Goal: Find specific page/section: Find specific page/section

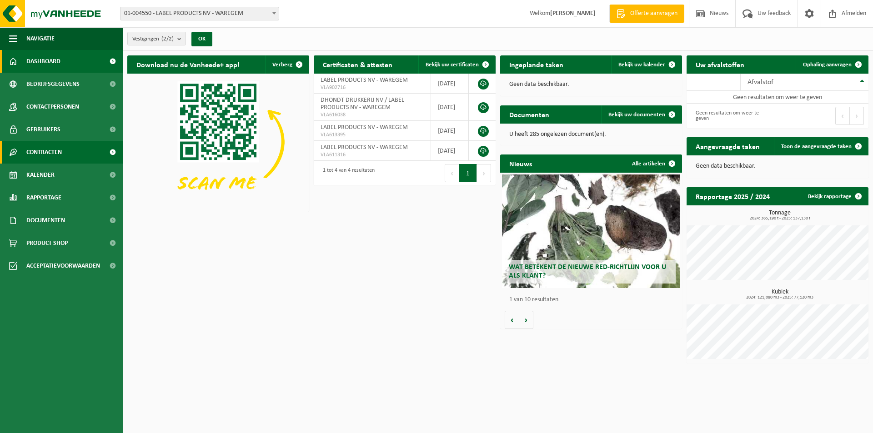
click at [58, 153] on span "Contracten" at bounding box center [43, 152] width 35 height 23
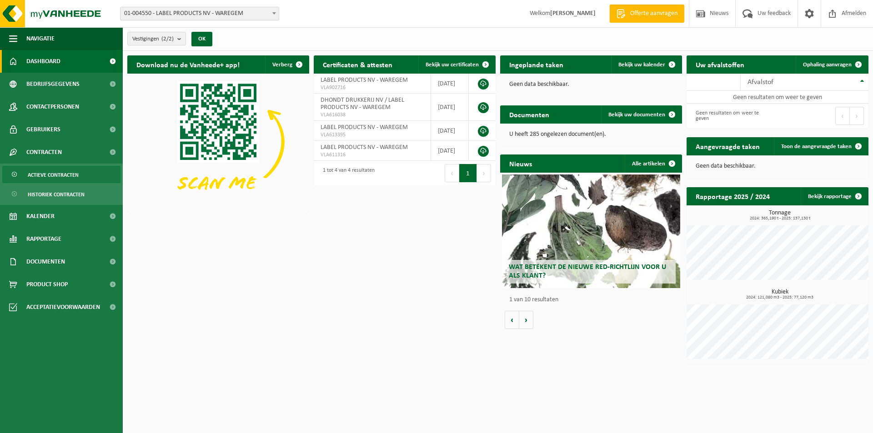
click at [60, 177] on span "Actieve contracten" at bounding box center [53, 174] width 51 height 17
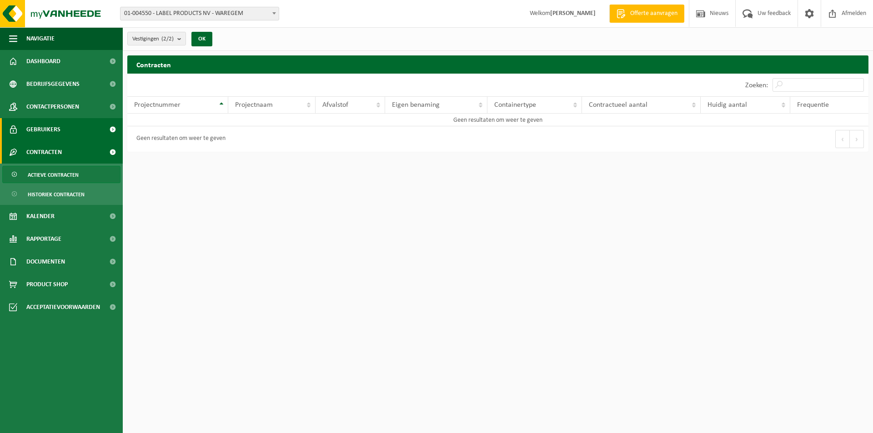
click at [55, 126] on span "Gebruikers" at bounding box center [43, 129] width 34 height 23
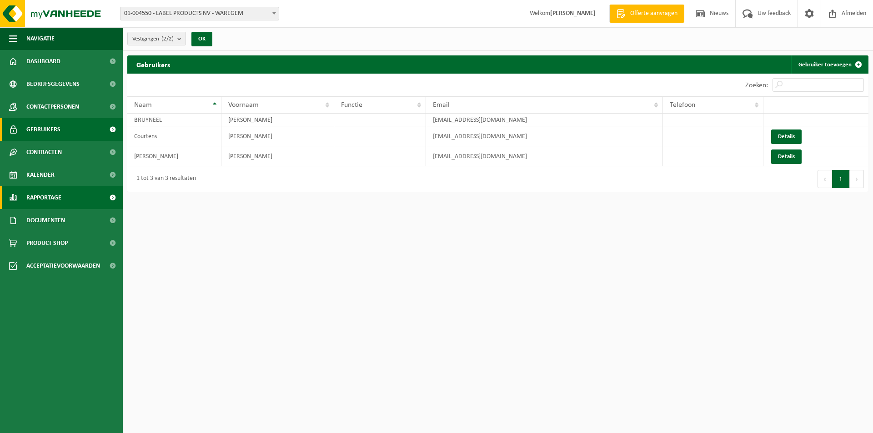
click at [54, 195] on span "Rapportage" at bounding box center [43, 197] width 35 height 23
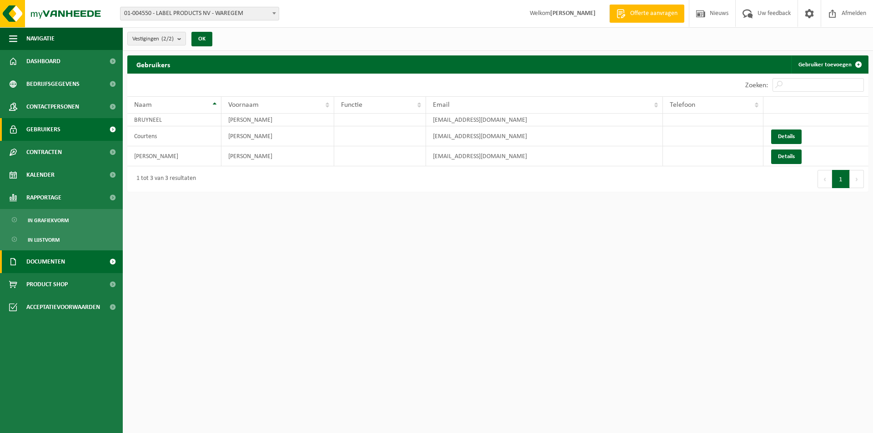
click at [56, 264] on span "Documenten" at bounding box center [45, 262] width 39 height 23
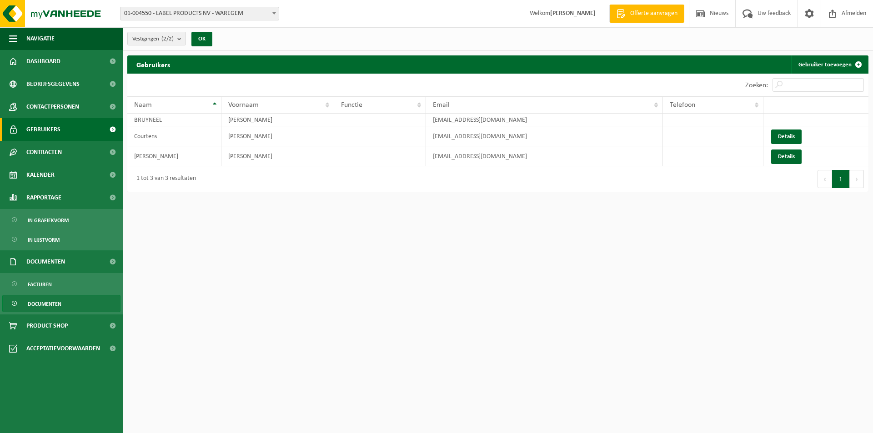
click at [57, 304] on span "Documenten" at bounding box center [45, 304] width 34 height 17
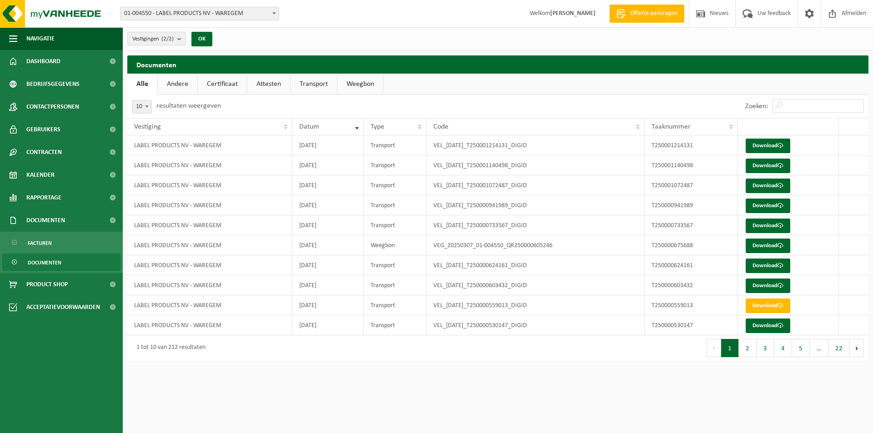
click at [229, 80] on link "Certificaat" at bounding box center [222, 84] width 49 height 21
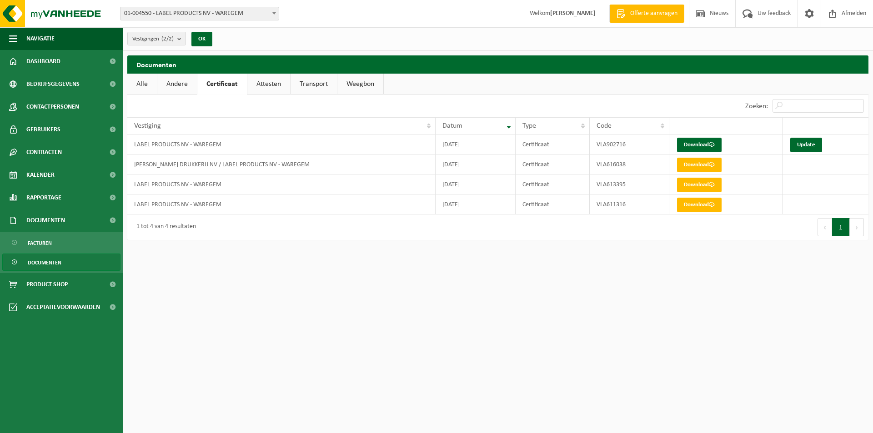
click at [264, 82] on link "Attesten" at bounding box center [268, 84] width 43 height 21
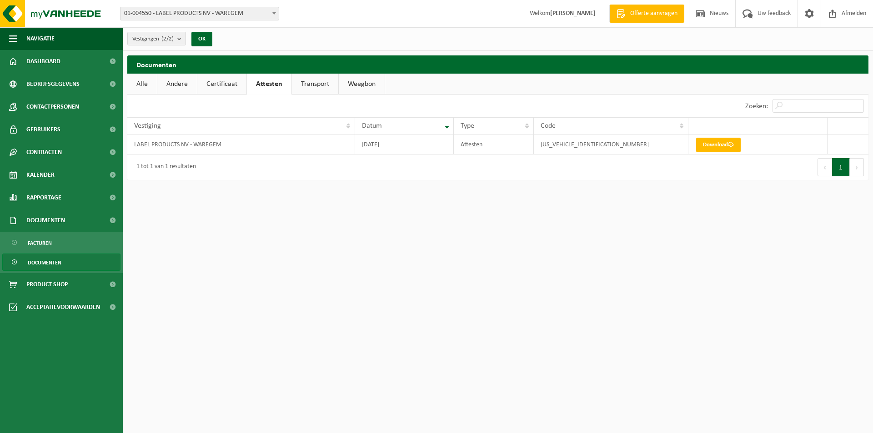
click at [314, 83] on link "Transport" at bounding box center [315, 84] width 46 height 21
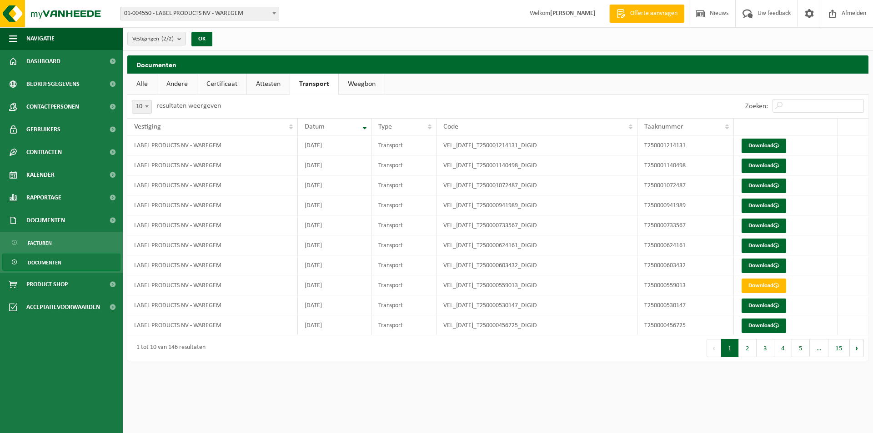
click at [353, 83] on link "Weegbon" at bounding box center [362, 84] width 46 height 21
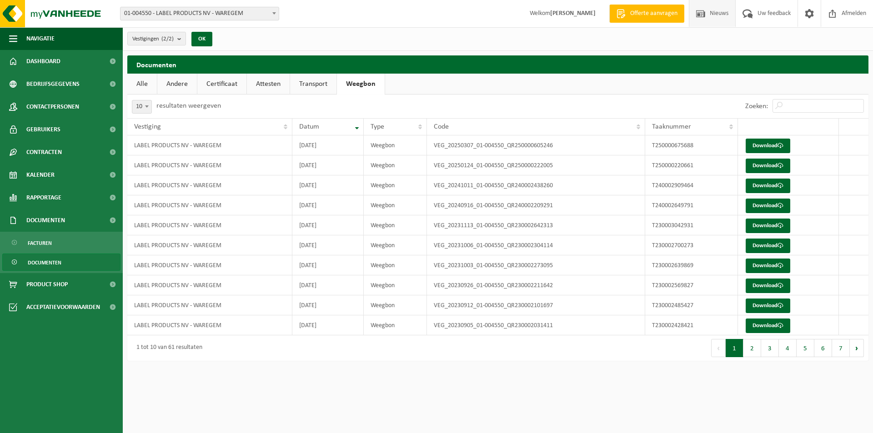
click at [716, 19] on span "Nieuws" at bounding box center [718, 13] width 23 height 27
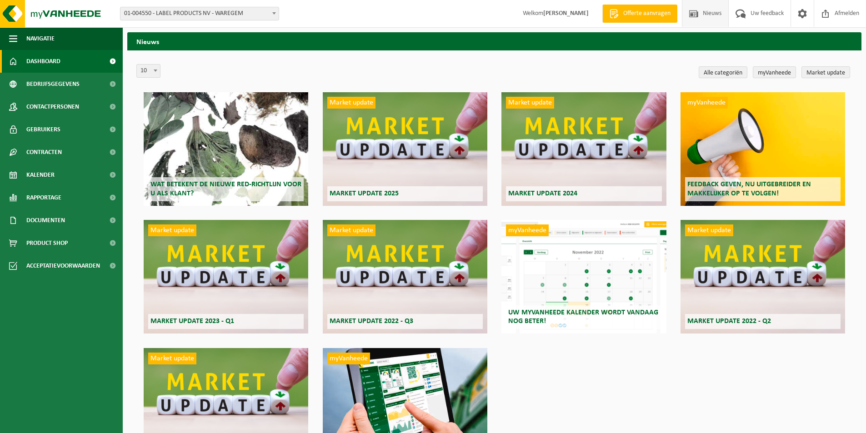
click at [59, 63] on span "Dashboard" at bounding box center [43, 61] width 34 height 23
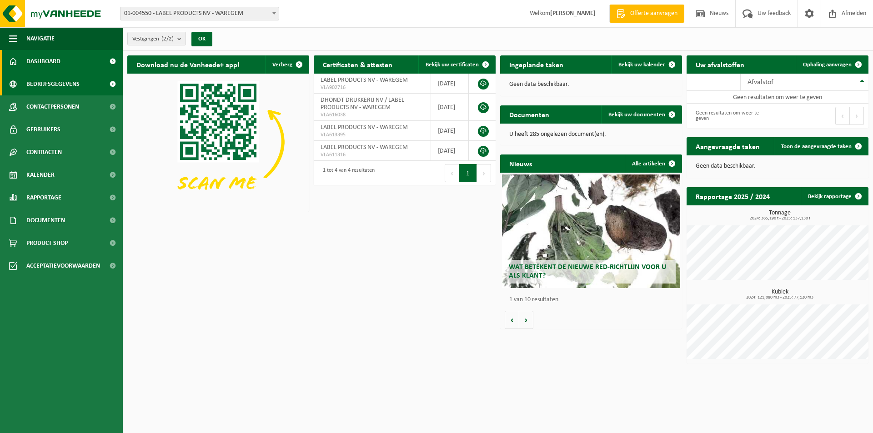
click at [57, 82] on span "Bedrijfsgegevens" at bounding box center [52, 84] width 53 height 23
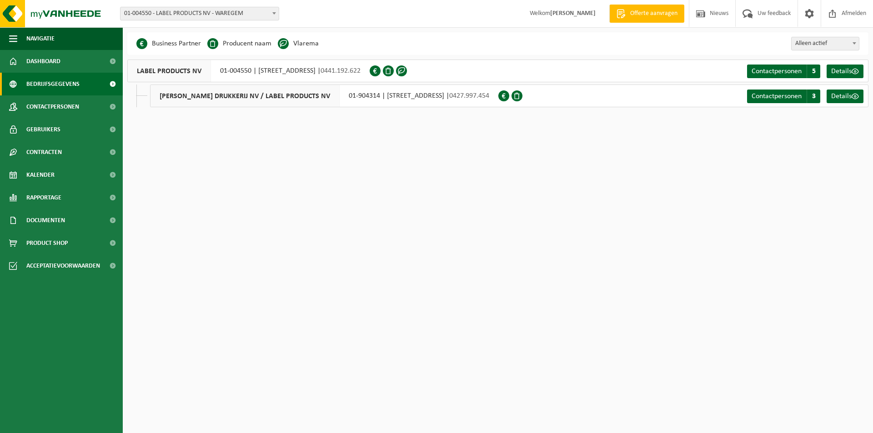
click at [282, 44] on span at bounding box center [283, 43] width 11 height 11
click at [302, 44] on li "Vlarema" at bounding box center [298, 44] width 41 height 14
click at [832, 42] on span "Alleen actief" at bounding box center [825, 43] width 67 height 13
click at [844, 74] on span "Details" at bounding box center [841, 71] width 20 height 7
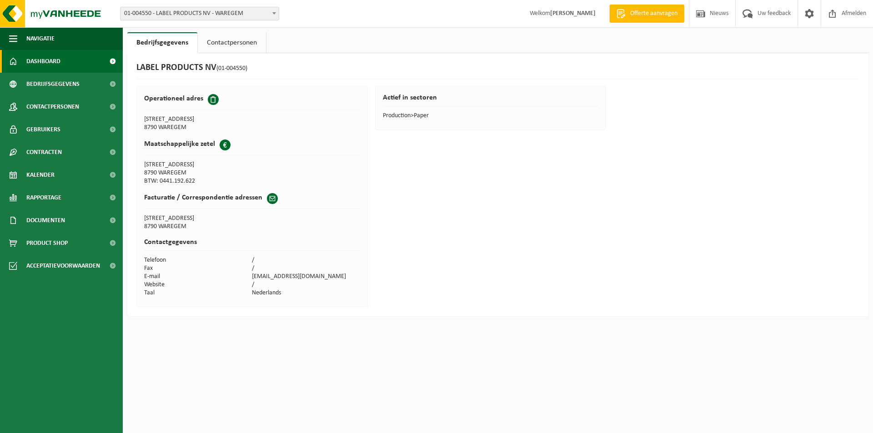
click at [51, 65] on span "Dashboard" at bounding box center [43, 61] width 34 height 23
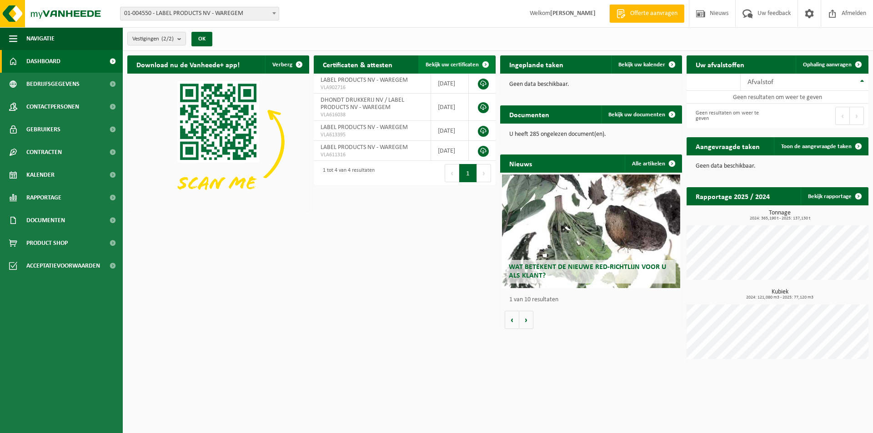
click at [477, 62] on span at bounding box center [485, 64] width 18 height 18
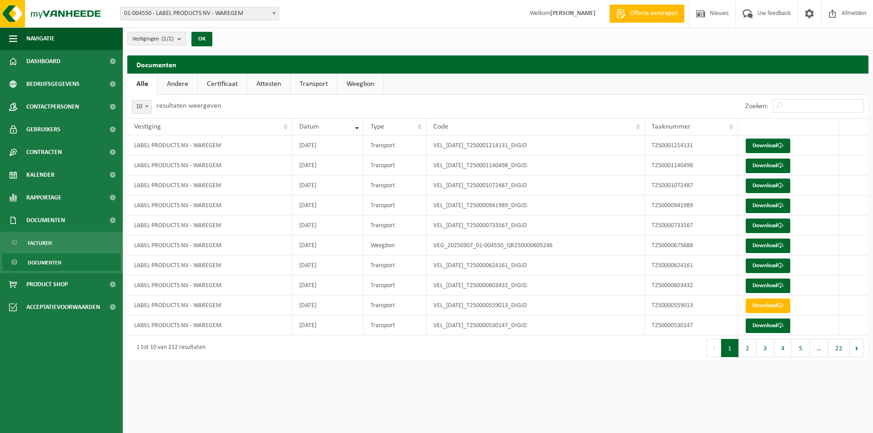
click at [177, 85] on link "Andere" at bounding box center [178, 84] width 40 height 21
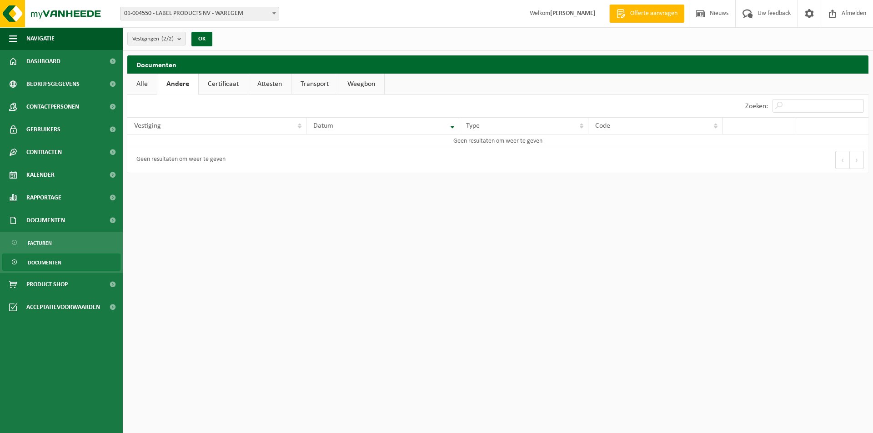
click at [224, 84] on link "Certificaat" at bounding box center [223, 84] width 49 height 21
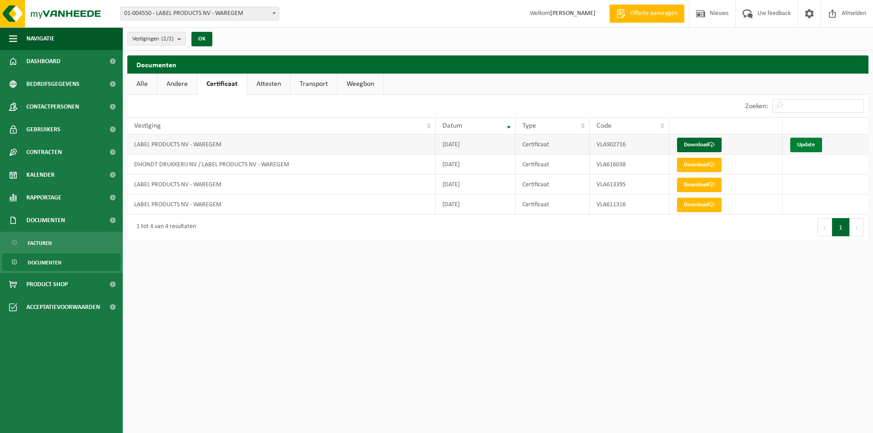
click at [811, 143] on link "Update" at bounding box center [806, 145] width 32 height 15
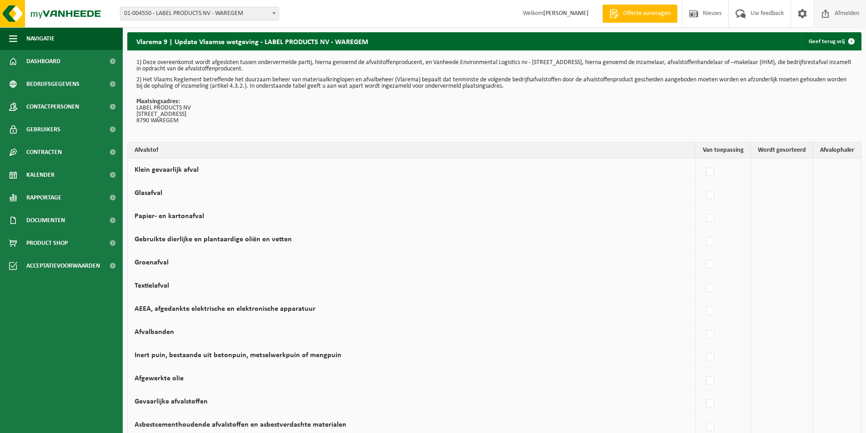
click at [844, 12] on span "Afmelden" at bounding box center [846, 13] width 29 height 27
